Goal: Information Seeking & Learning: Find specific page/section

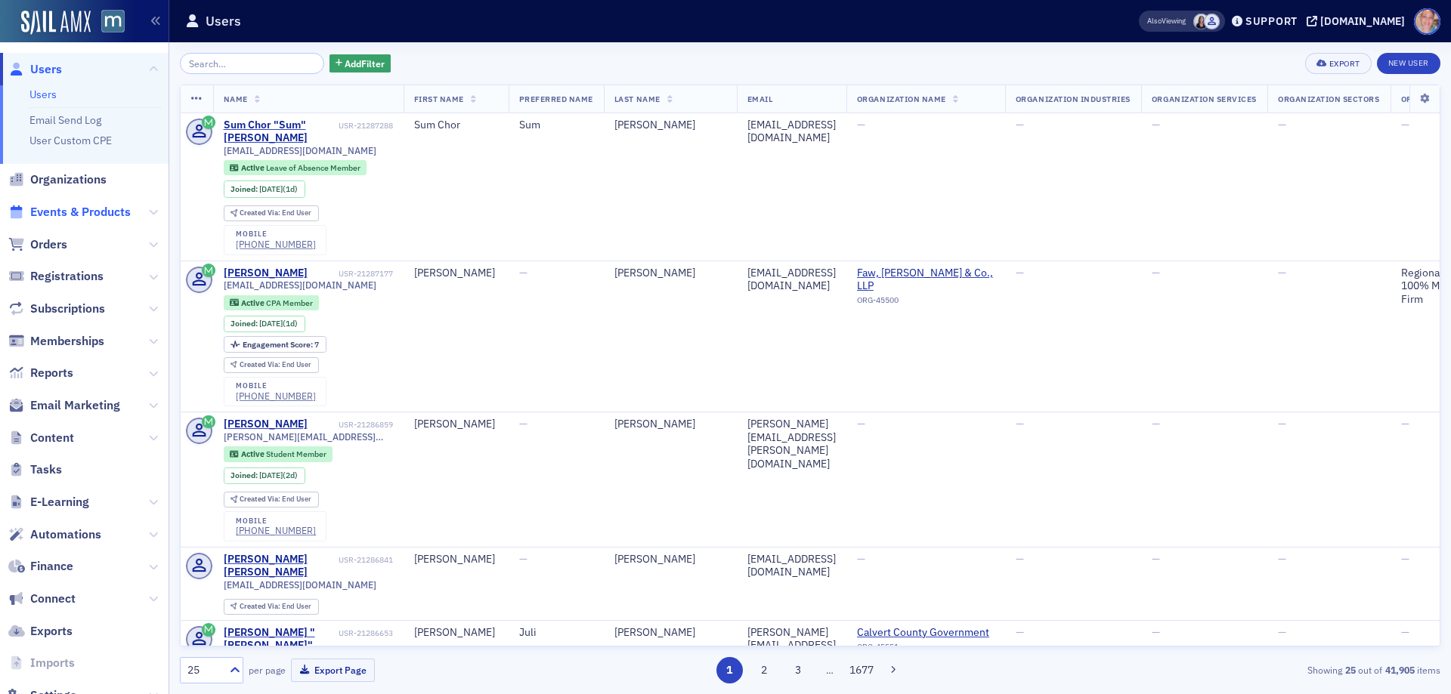
click at [77, 216] on span "Events & Products" at bounding box center [80, 212] width 101 height 17
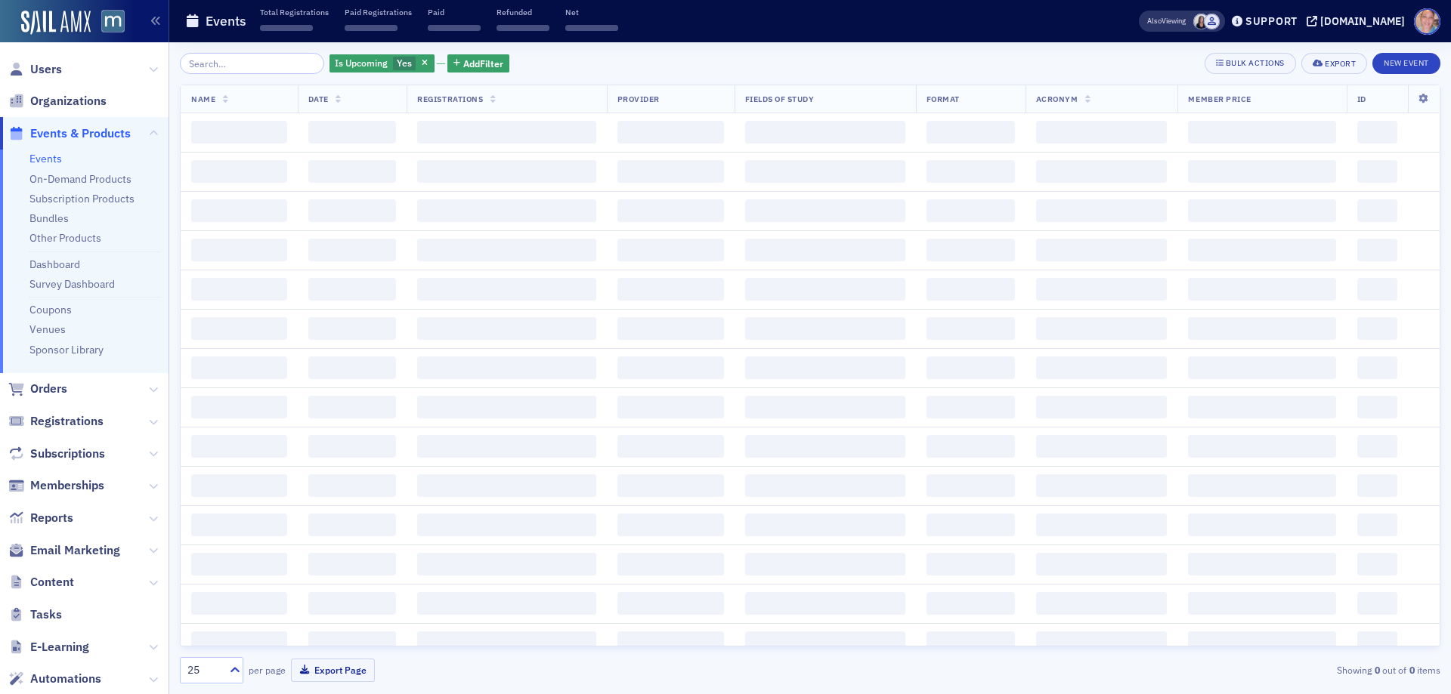
click at [272, 69] on input "search" at bounding box center [252, 63] width 144 height 21
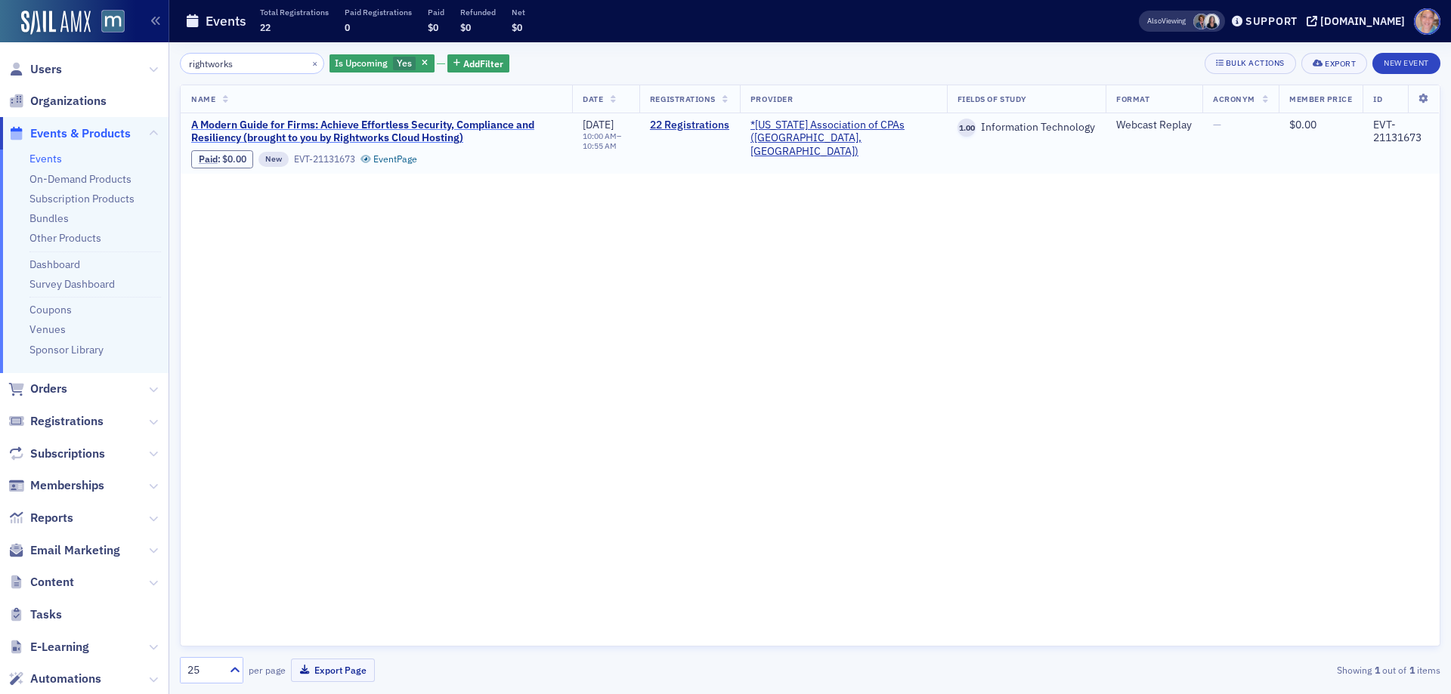
type input "rightworks"
click at [440, 140] on span "A Modern Guide for Firms: Achieve Effortless Security, Compliance and Resilienc…" at bounding box center [376, 132] width 370 height 26
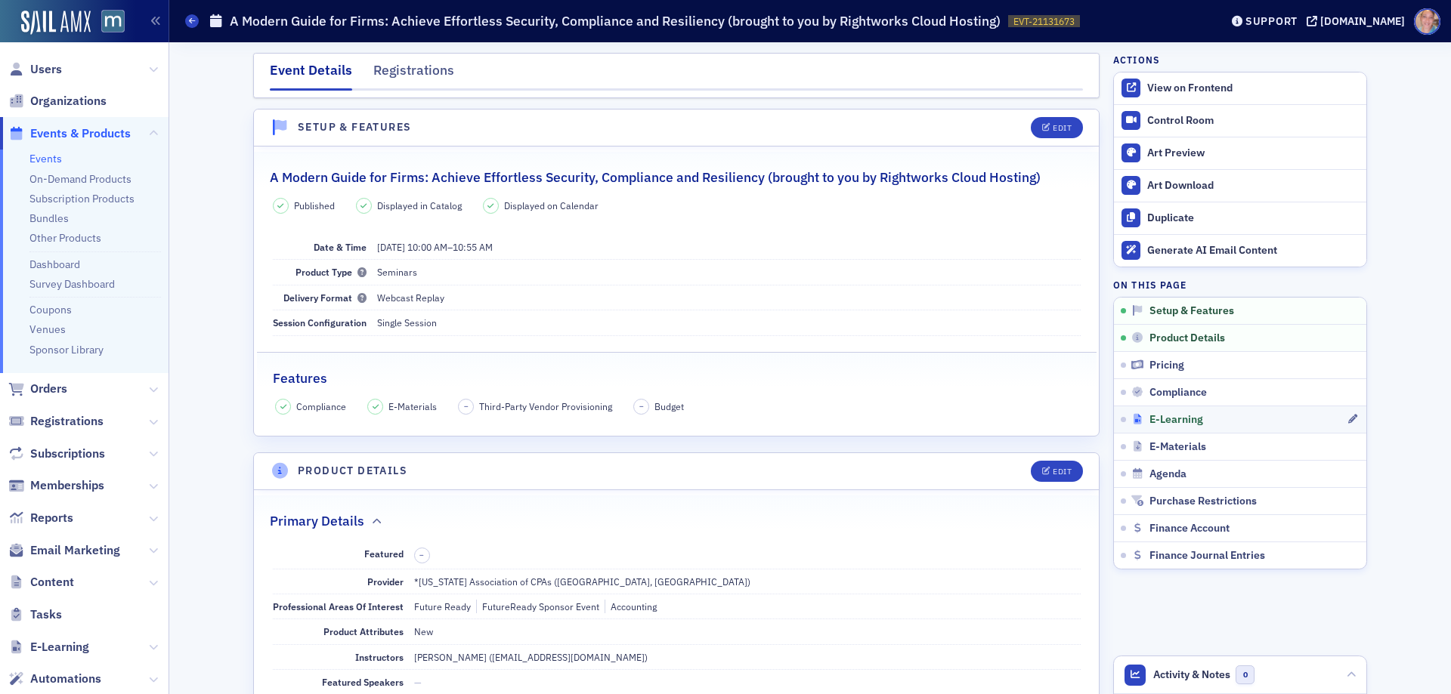
click at [1204, 416] on div "E-Learning" at bounding box center [1238, 420] width 215 height 14
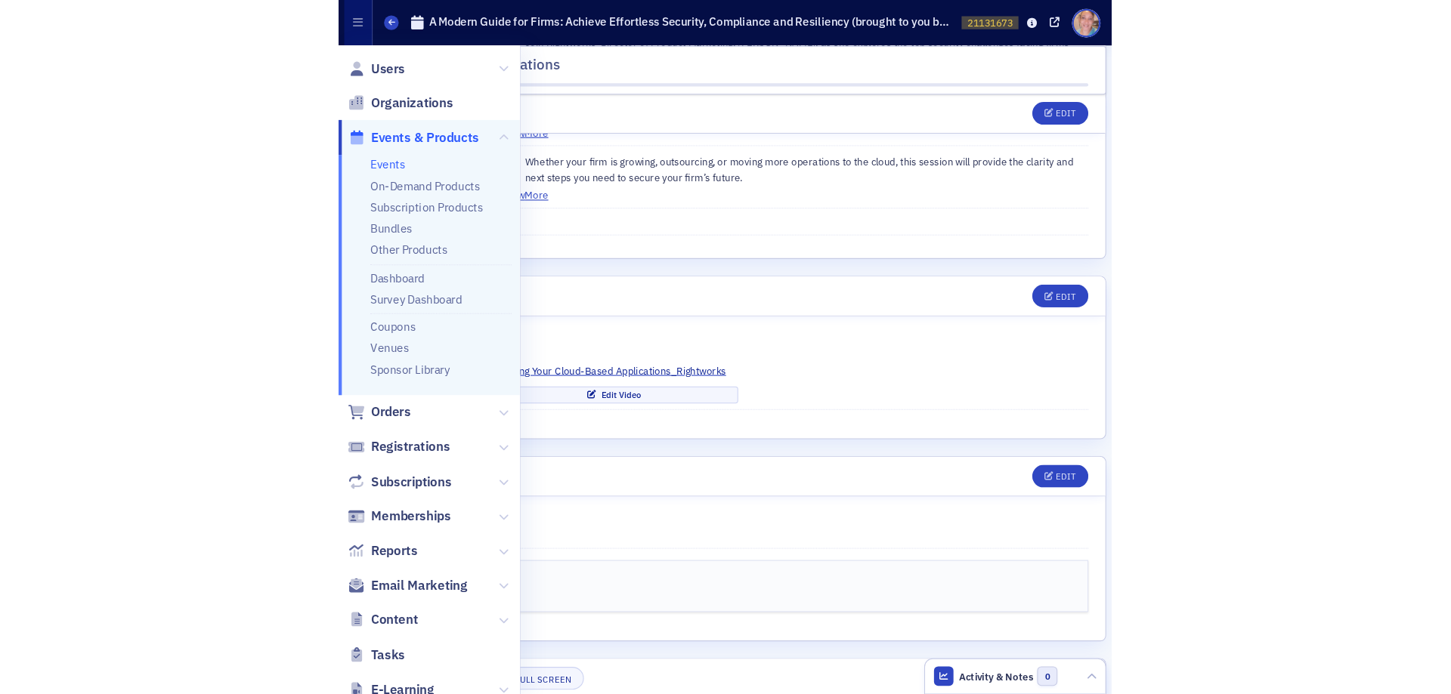
scroll to position [1997, 0]
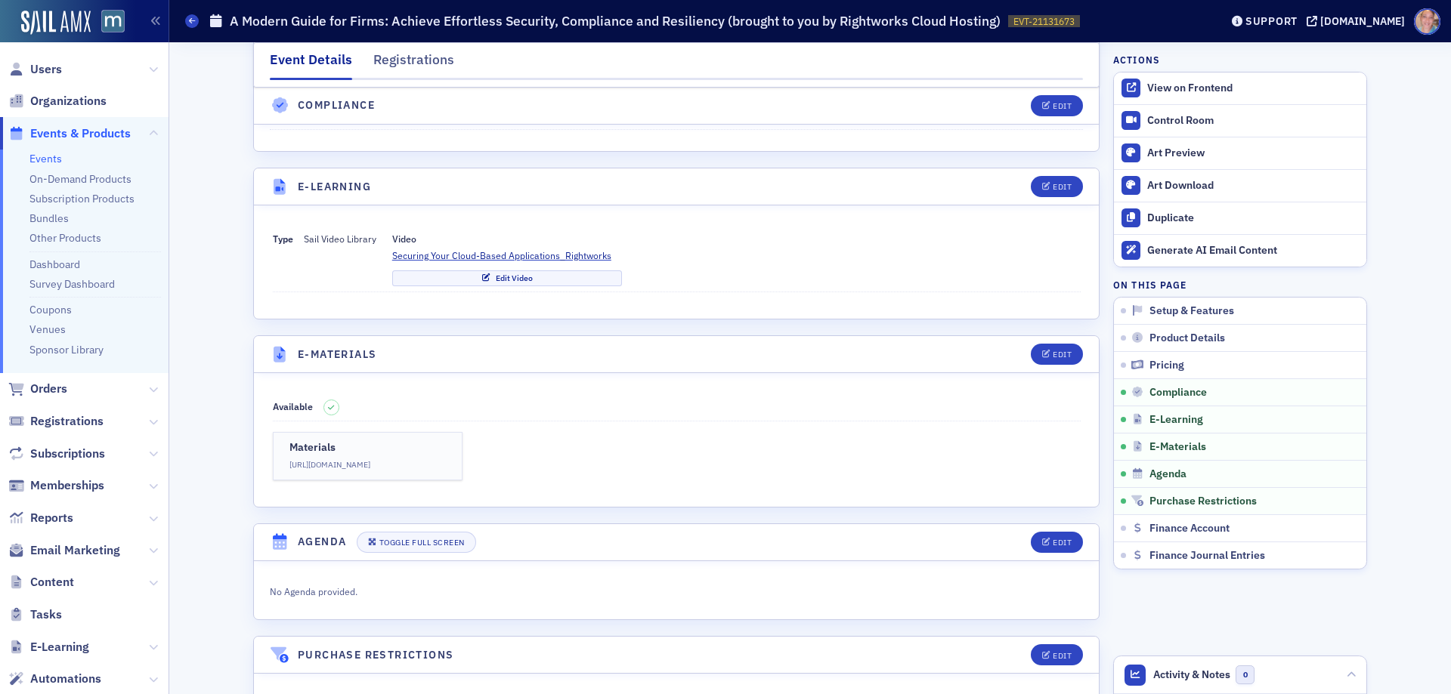
click at [50, 152] on link "Events" at bounding box center [45, 159] width 32 height 14
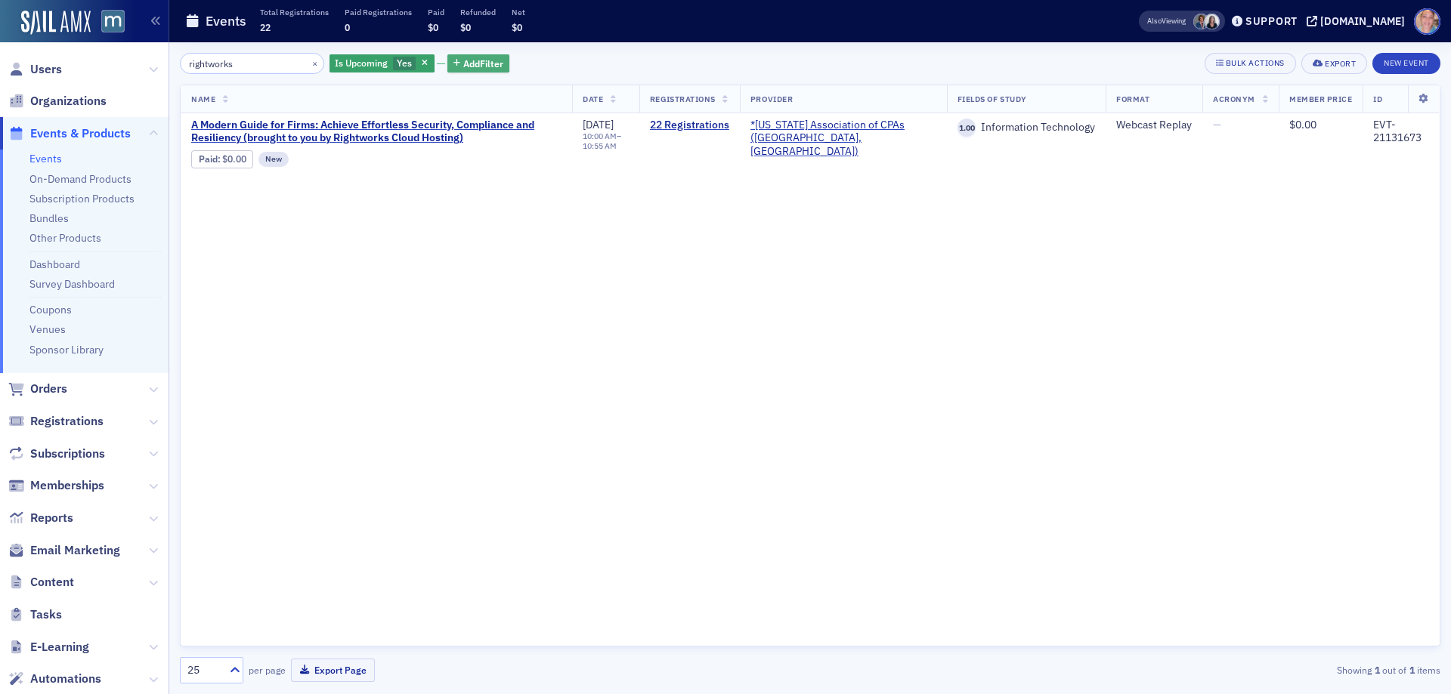
click at [469, 69] on span "Add Filter" at bounding box center [483, 64] width 40 height 14
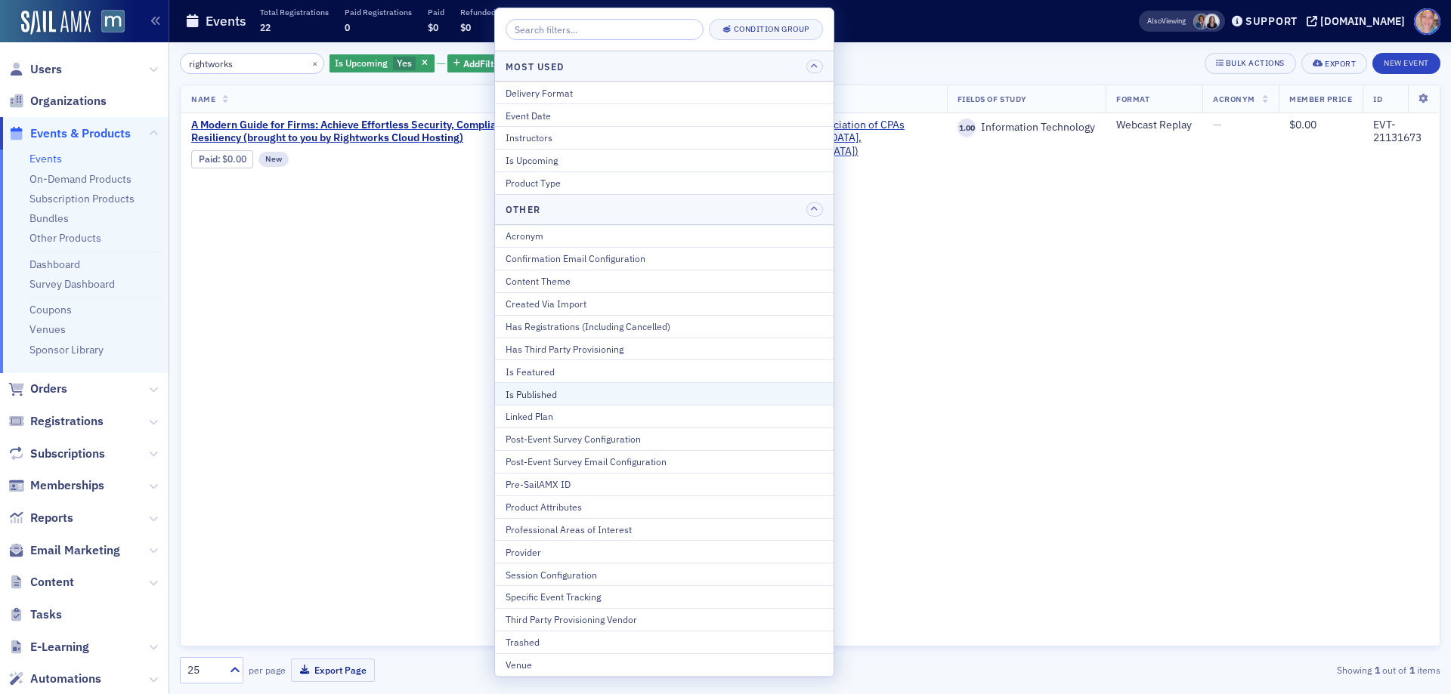
click at [566, 391] on div "Is Published" at bounding box center [664, 395] width 317 height 14
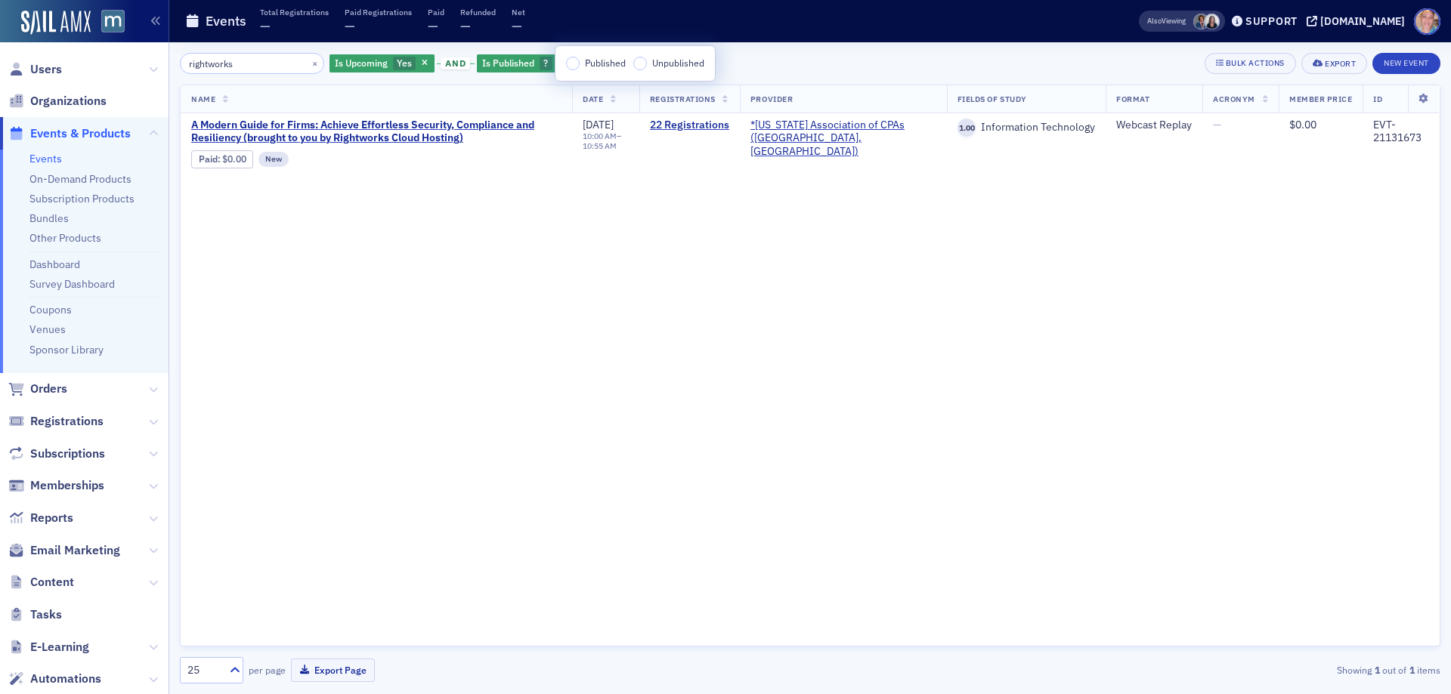
click at [572, 70] on div "Published Unpublished" at bounding box center [634, 63] width 159 height 35
click at [571, 63] on input "Published" at bounding box center [573, 64] width 14 height 14
drag, startPoint x: 259, startPoint y: 58, endPoint x: 80, endPoint y: 63, distance: 179.2
click at [80, 63] on div "Users Organizations Events & Products Events On-Demand Products Subscription Pr…" at bounding box center [725, 347] width 1451 height 694
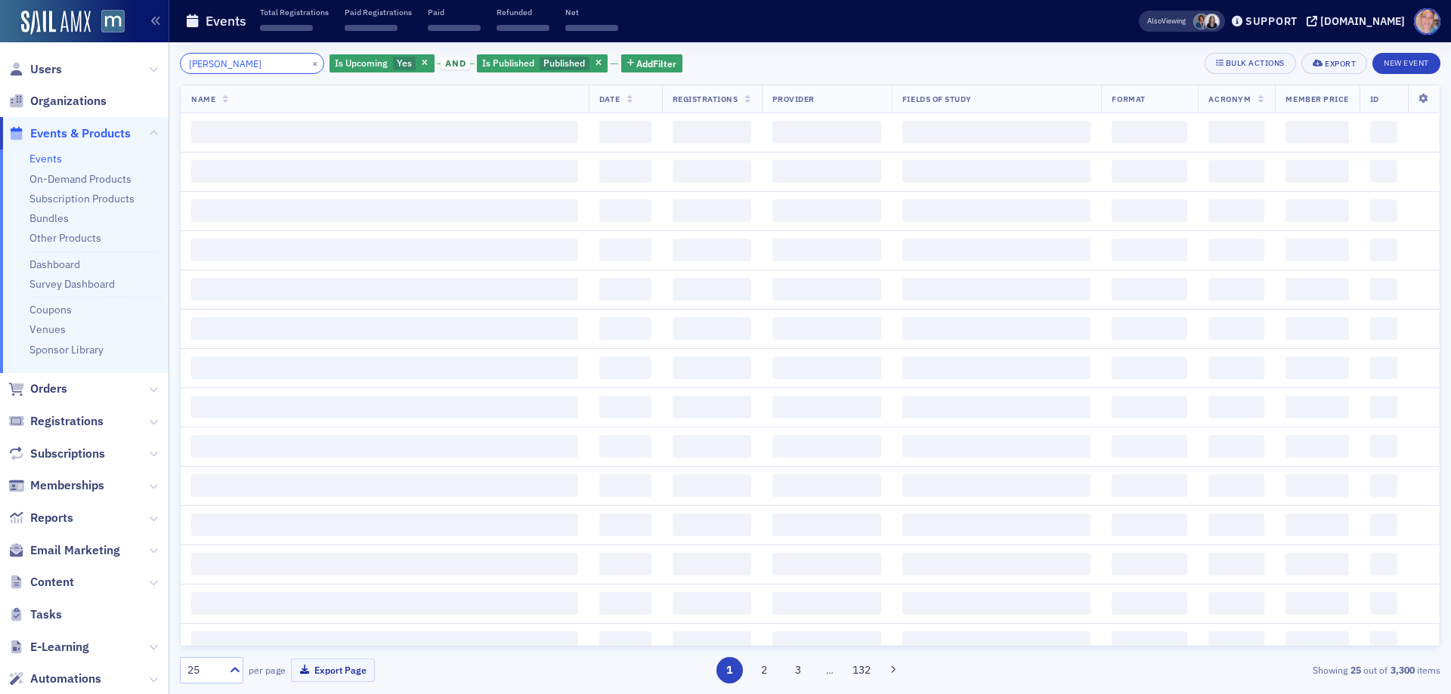
type input "[PERSON_NAME]"
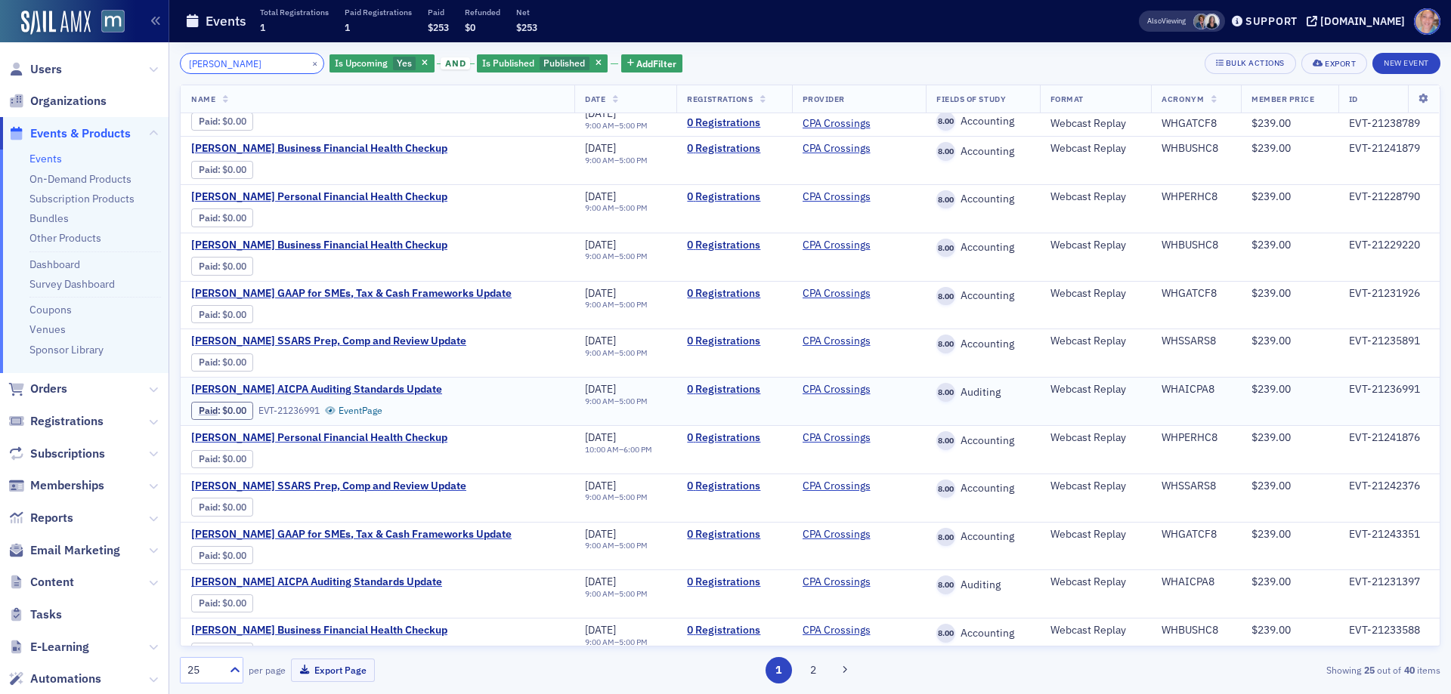
scroll to position [672, 0]
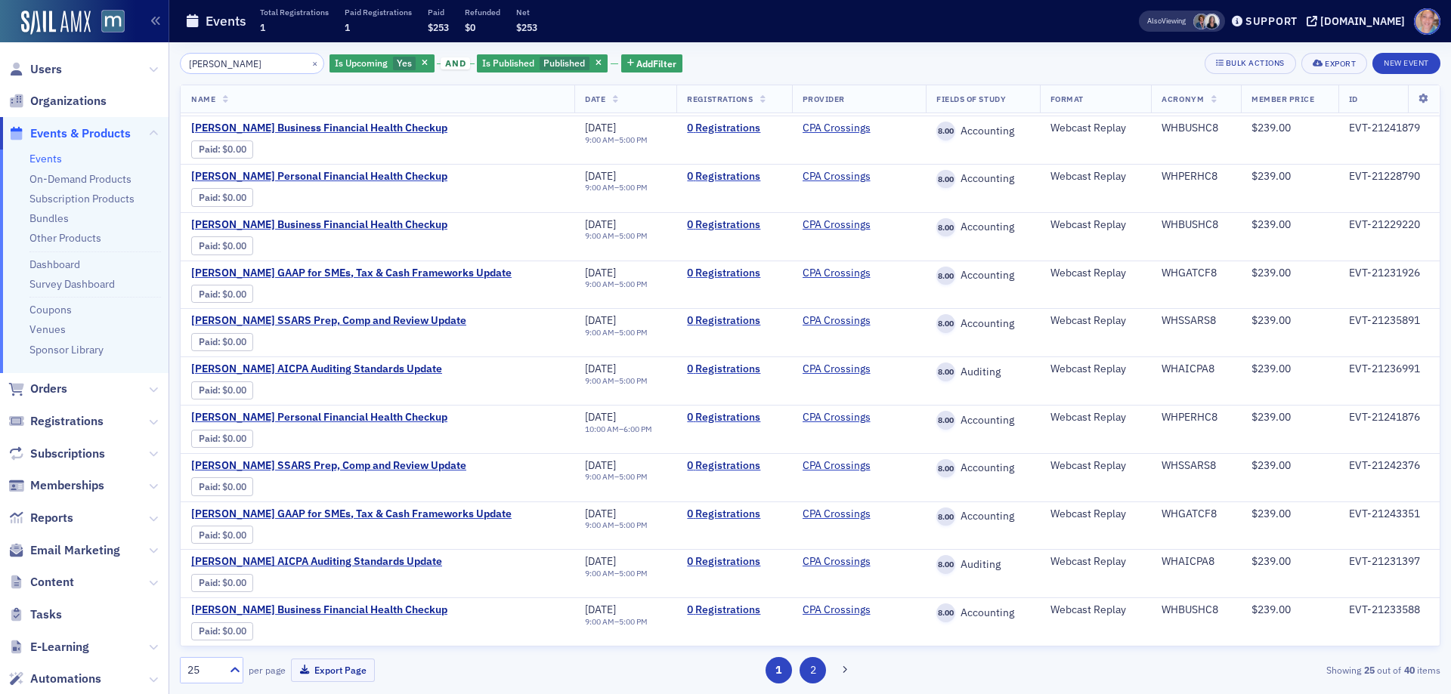
click at [818, 673] on button "2" at bounding box center [813, 670] width 26 height 26
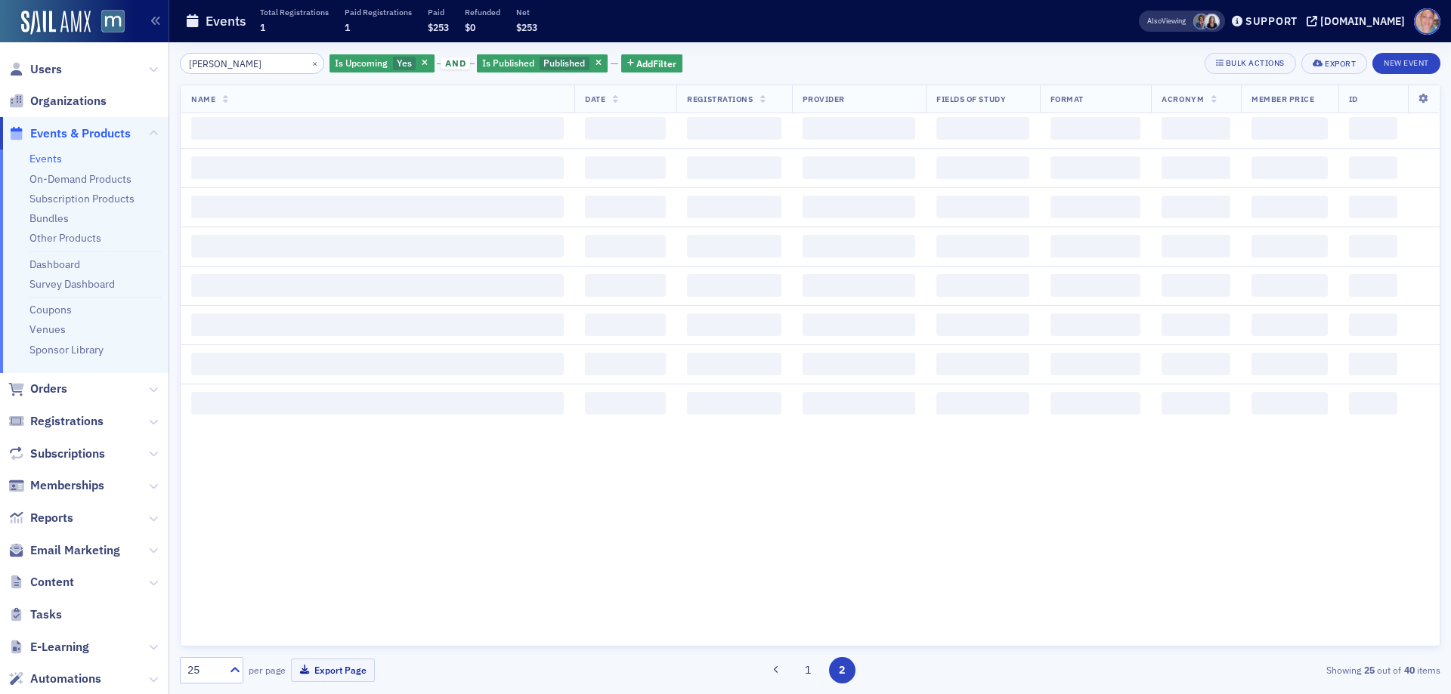
scroll to position [0, 0]
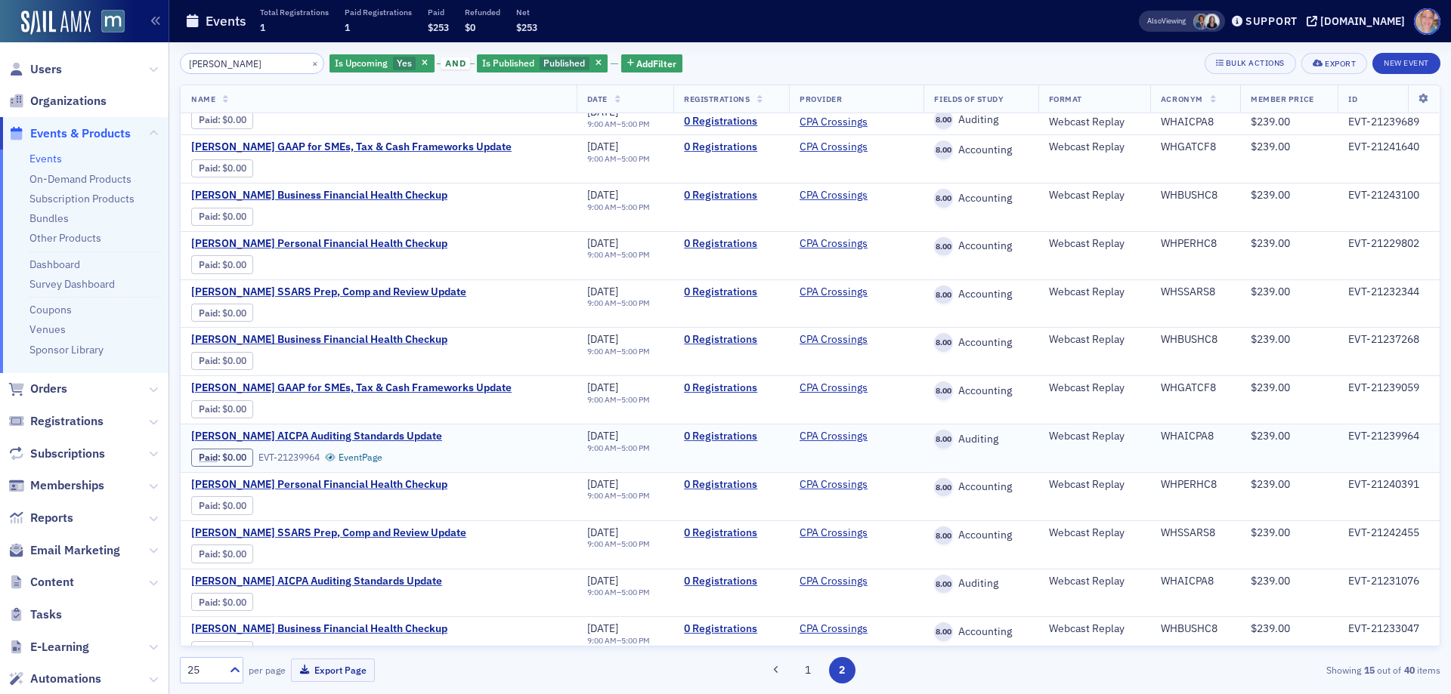
scroll to position [190, 0]
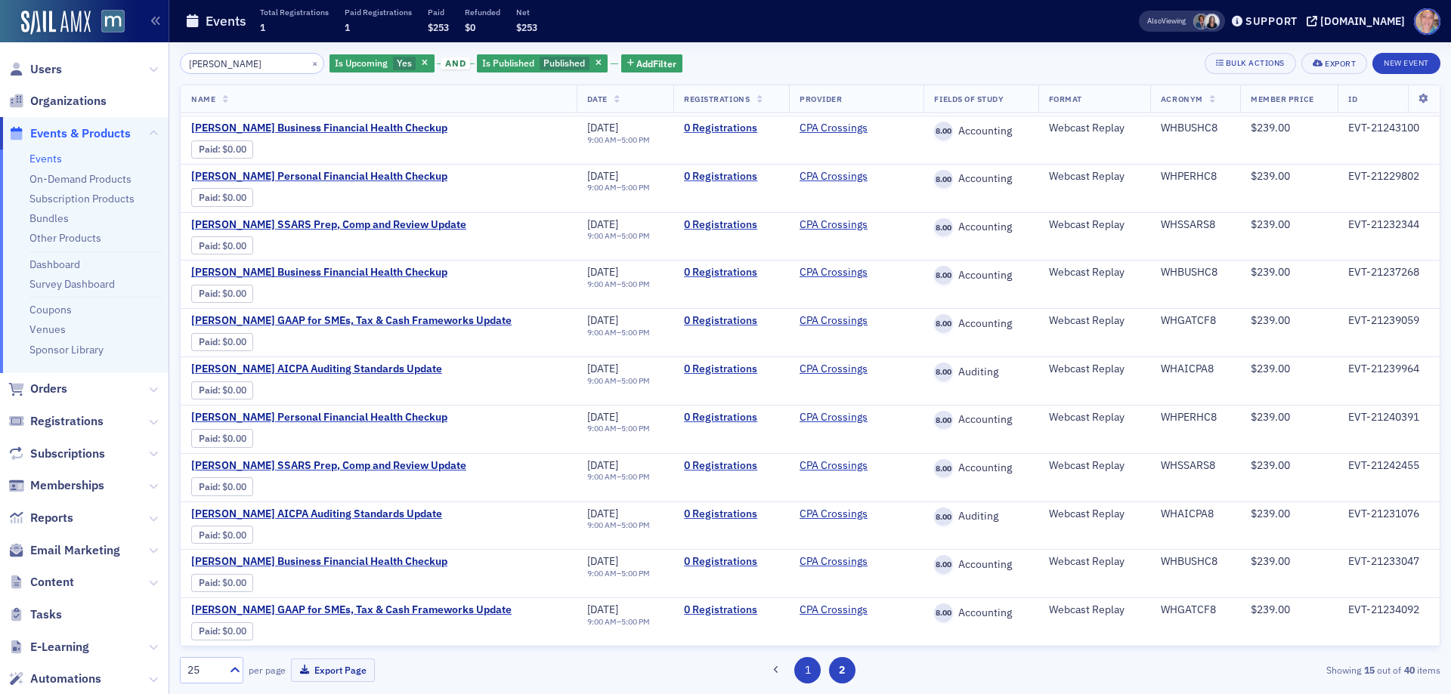
click at [806, 680] on button "1" at bounding box center [807, 670] width 26 height 26
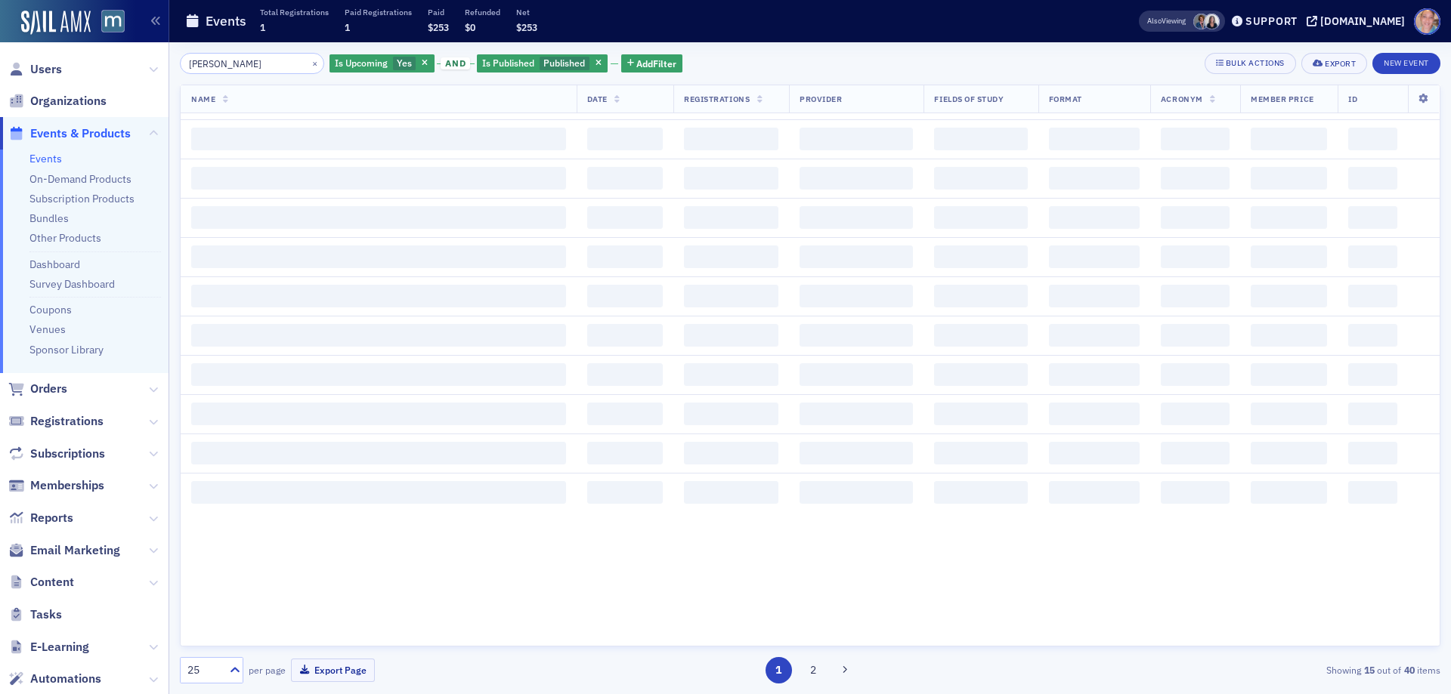
scroll to position [0, 0]
